Goal: Task Accomplishment & Management: Use online tool/utility

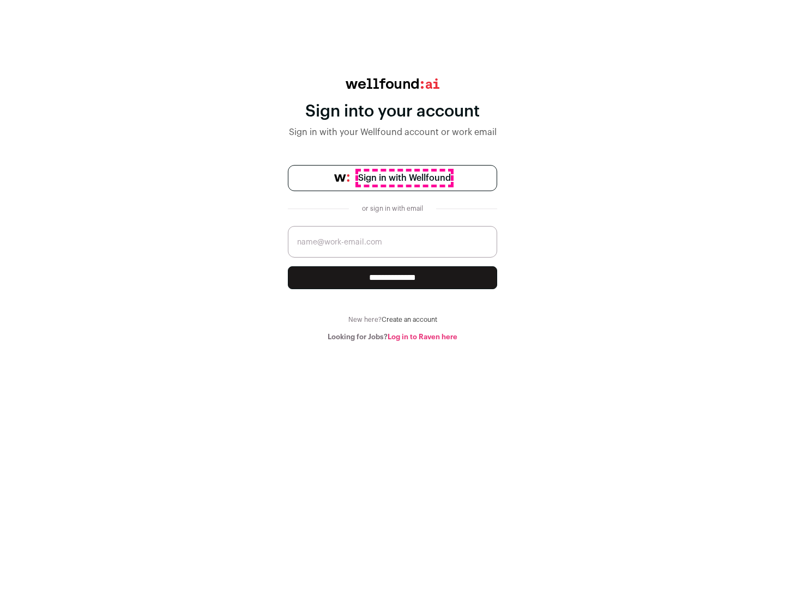
click at [404, 178] on span "Sign in with Wellfound" at bounding box center [404, 178] width 93 height 13
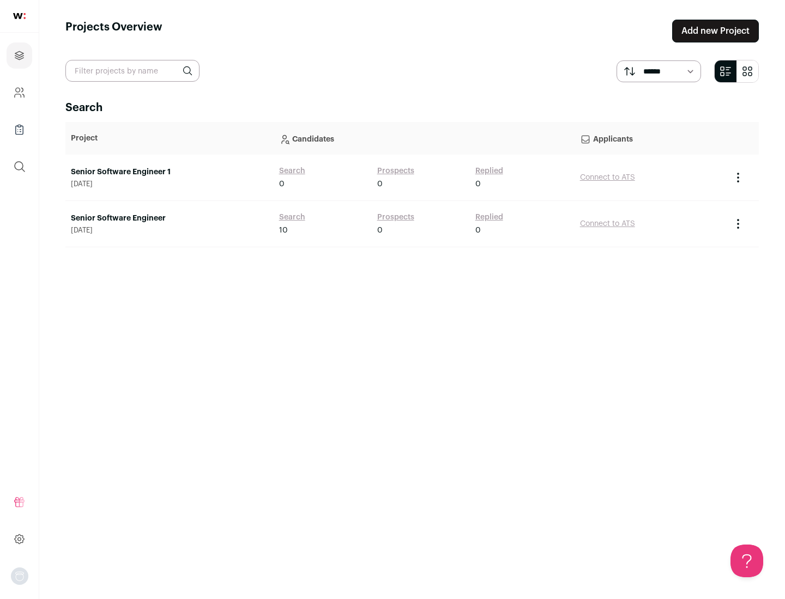
click at [169, 218] on link "Senior Software Engineer" at bounding box center [169, 218] width 197 height 11
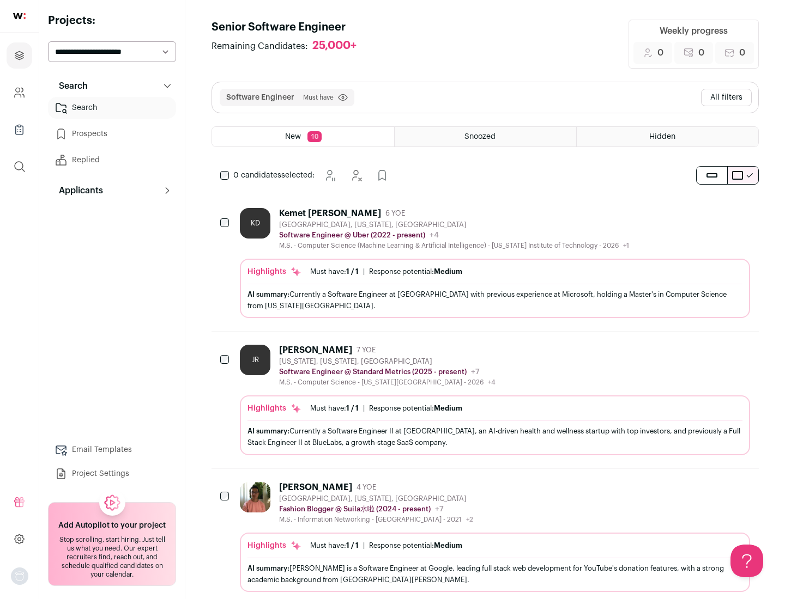
click at [485, 263] on div "Highlights Must have: 1 / 1 How many must haves have been fulfilled? | Response…" at bounding box center [495, 288] width 510 height 59
